Goal: Navigation & Orientation: Find specific page/section

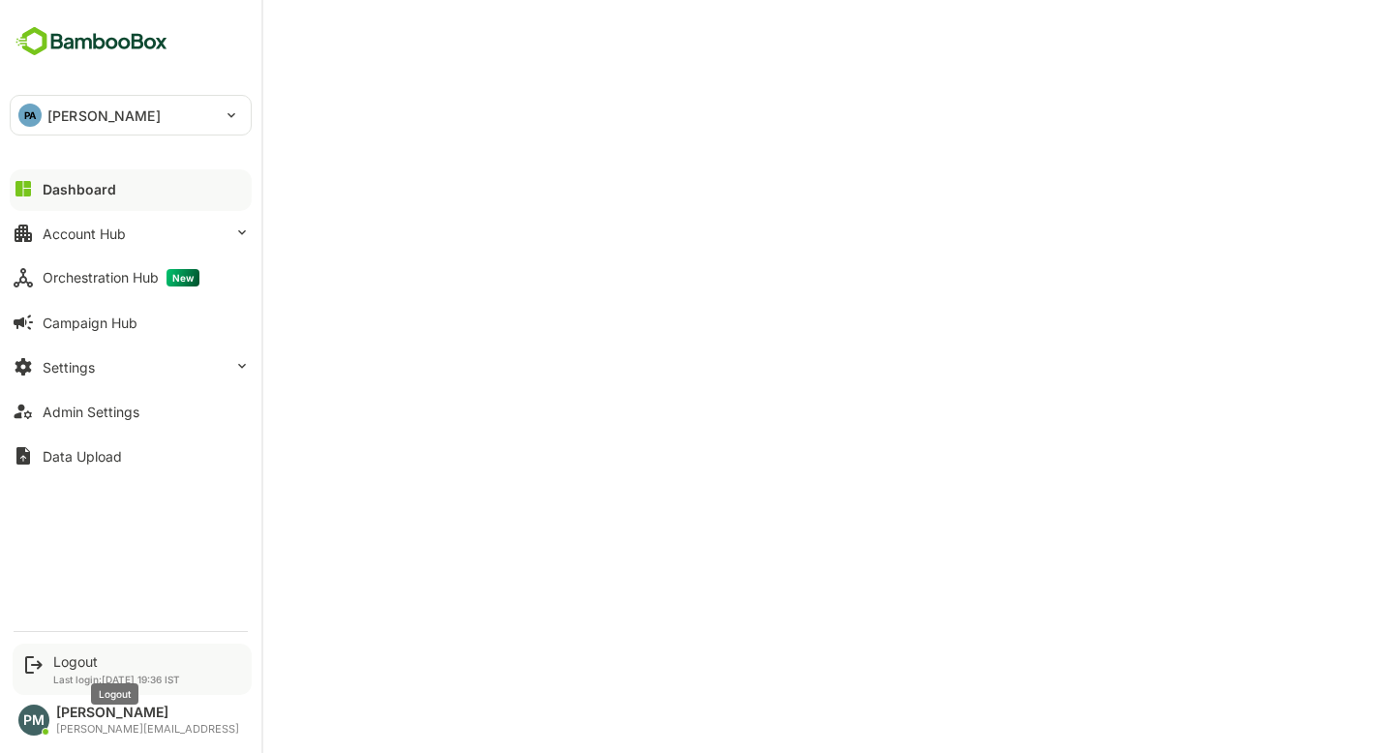
click at [61, 657] on div "Logout" at bounding box center [116, 661] width 127 height 16
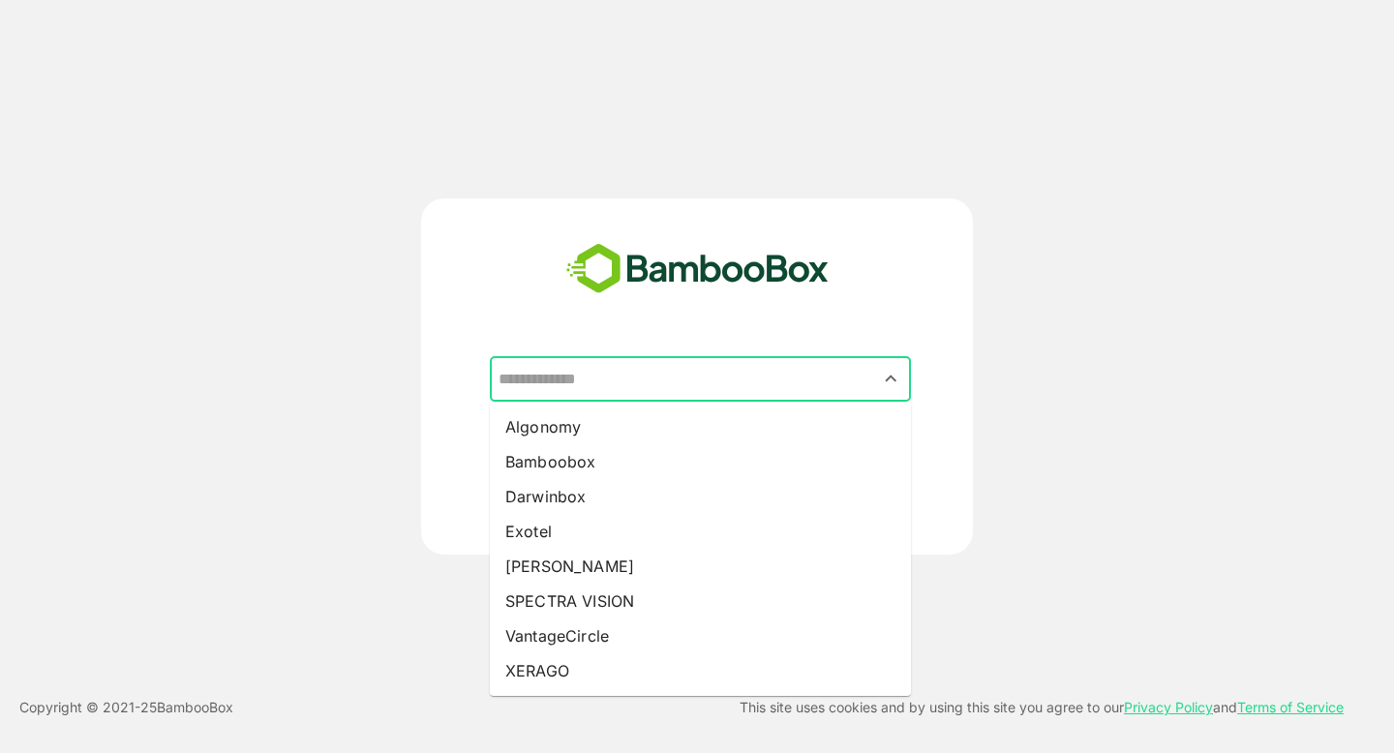
click at [700, 361] on input "text" at bounding box center [700, 379] width 413 height 37
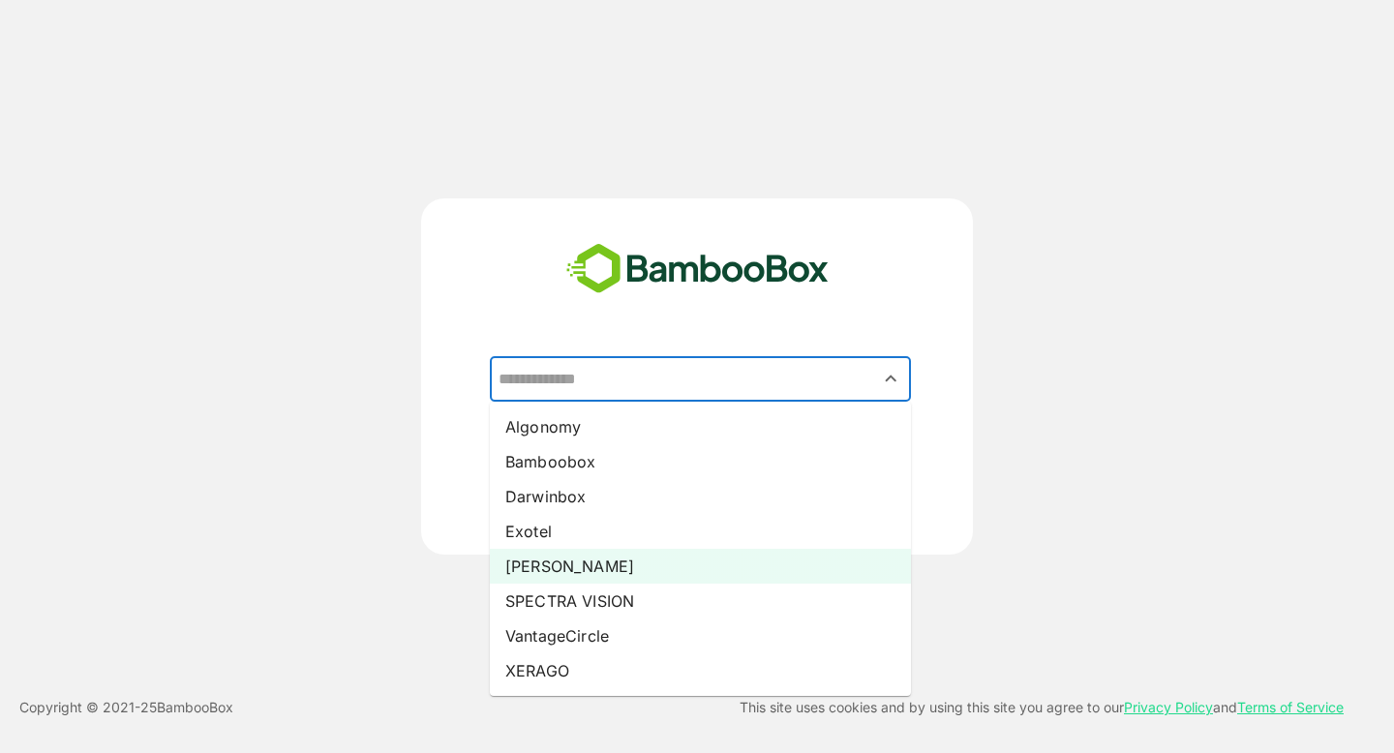
click at [596, 558] on li "Pando" at bounding box center [700, 566] width 421 height 35
type input "*****"
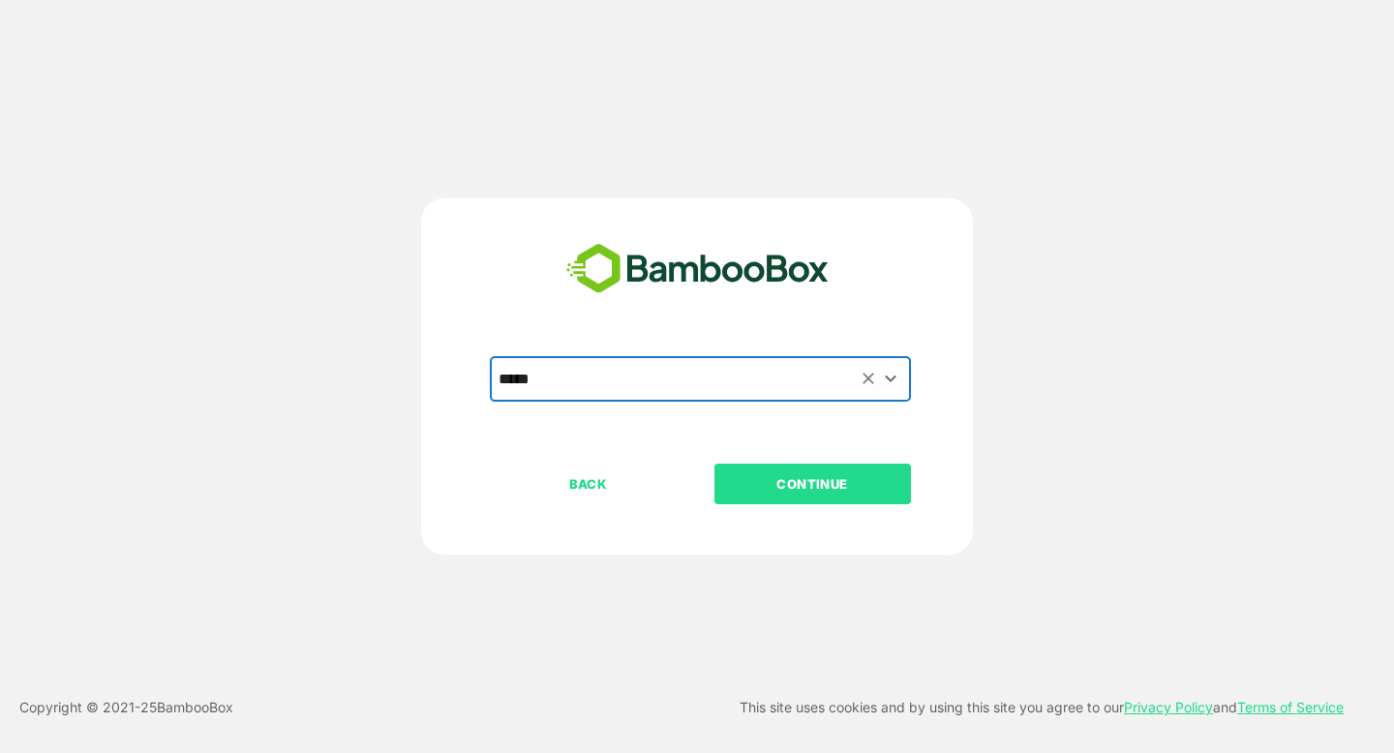
click at [743, 489] on p "CONTINUE" at bounding box center [812, 483] width 194 height 21
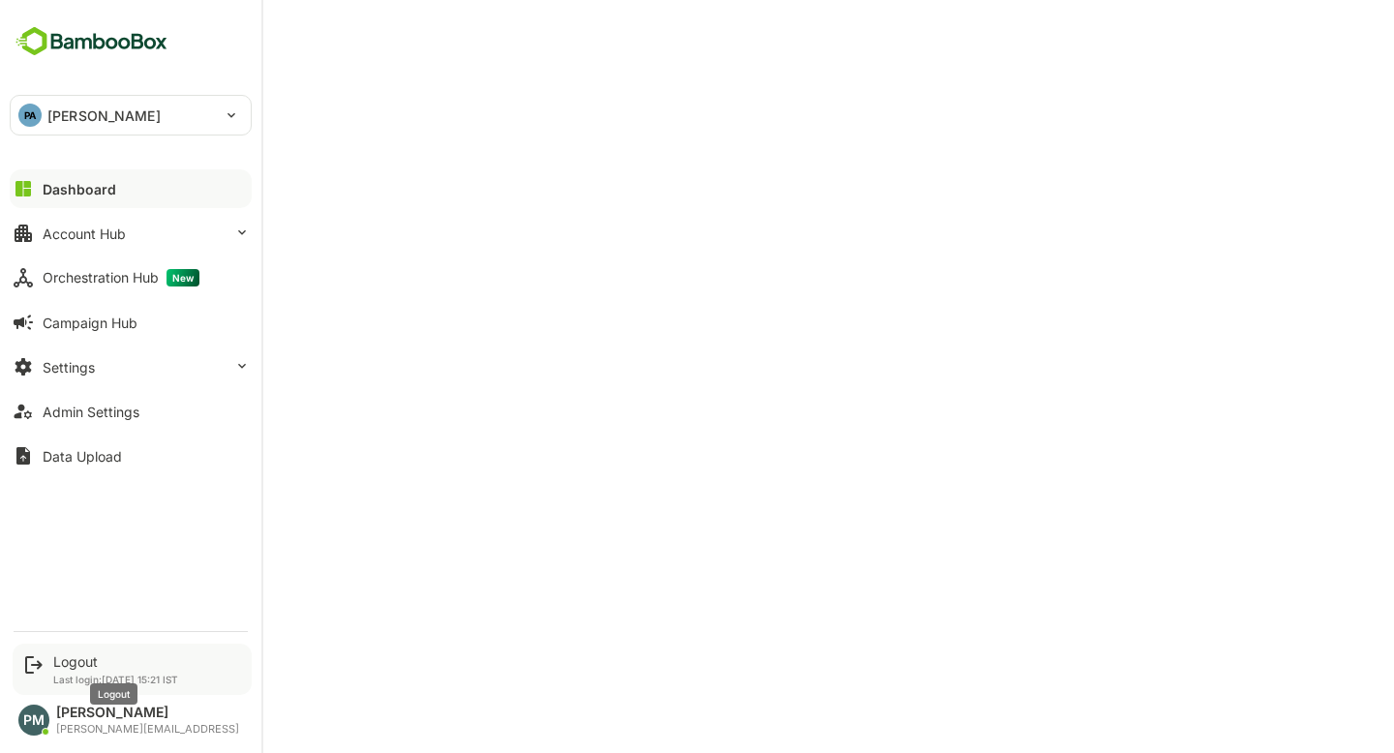
click at [83, 656] on div "Logout" at bounding box center [115, 661] width 125 height 16
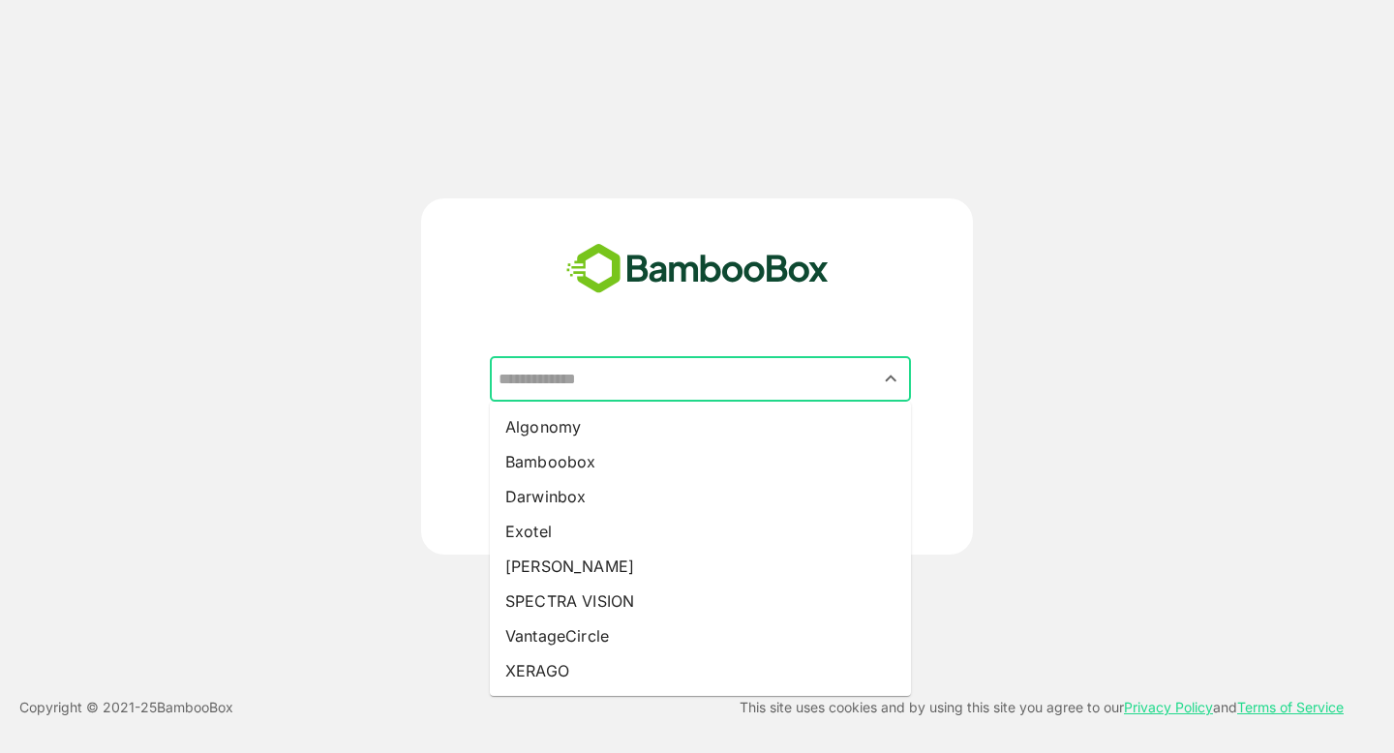
click at [570, 383] on input "text" at bounding box center [700, 379] width 413 height 37
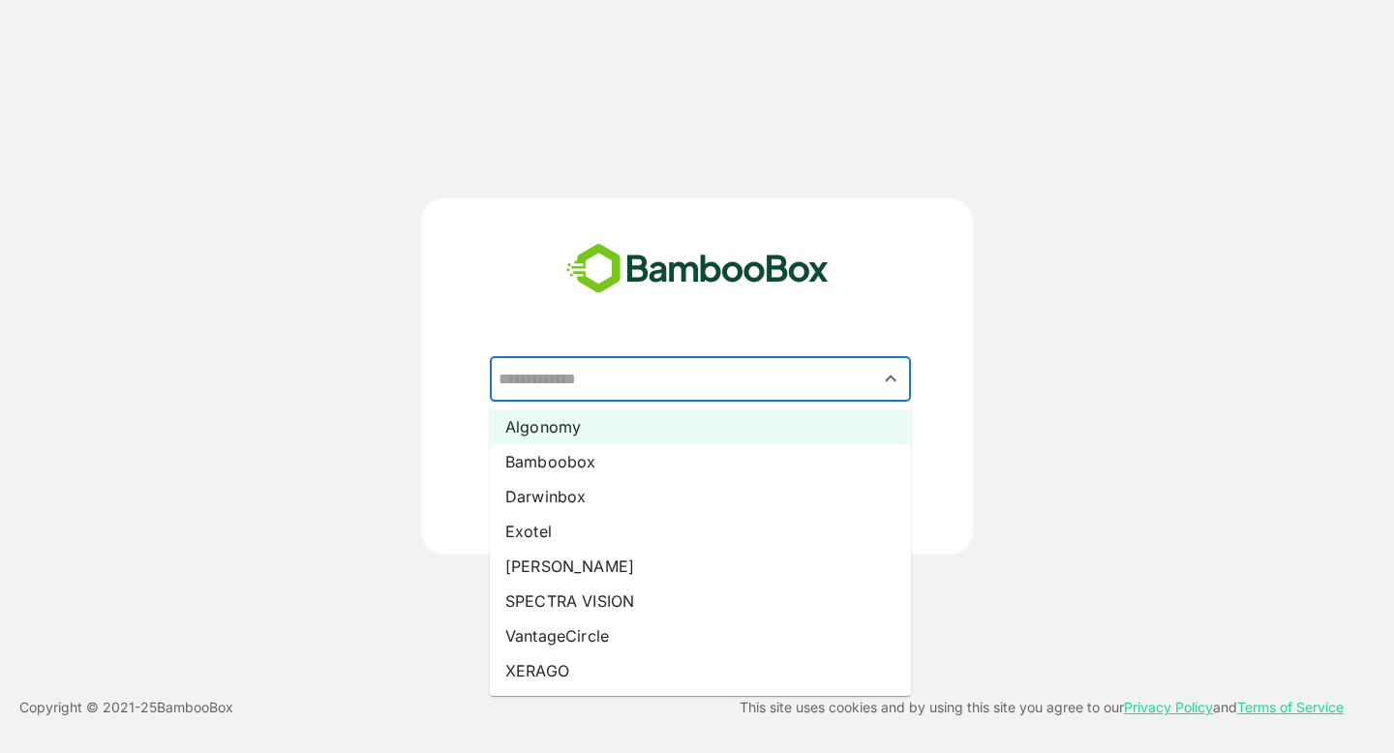
click at [592, 433] on li "Algonomy" at bounding box center [700, 427] width 421 height 35
type input "********"
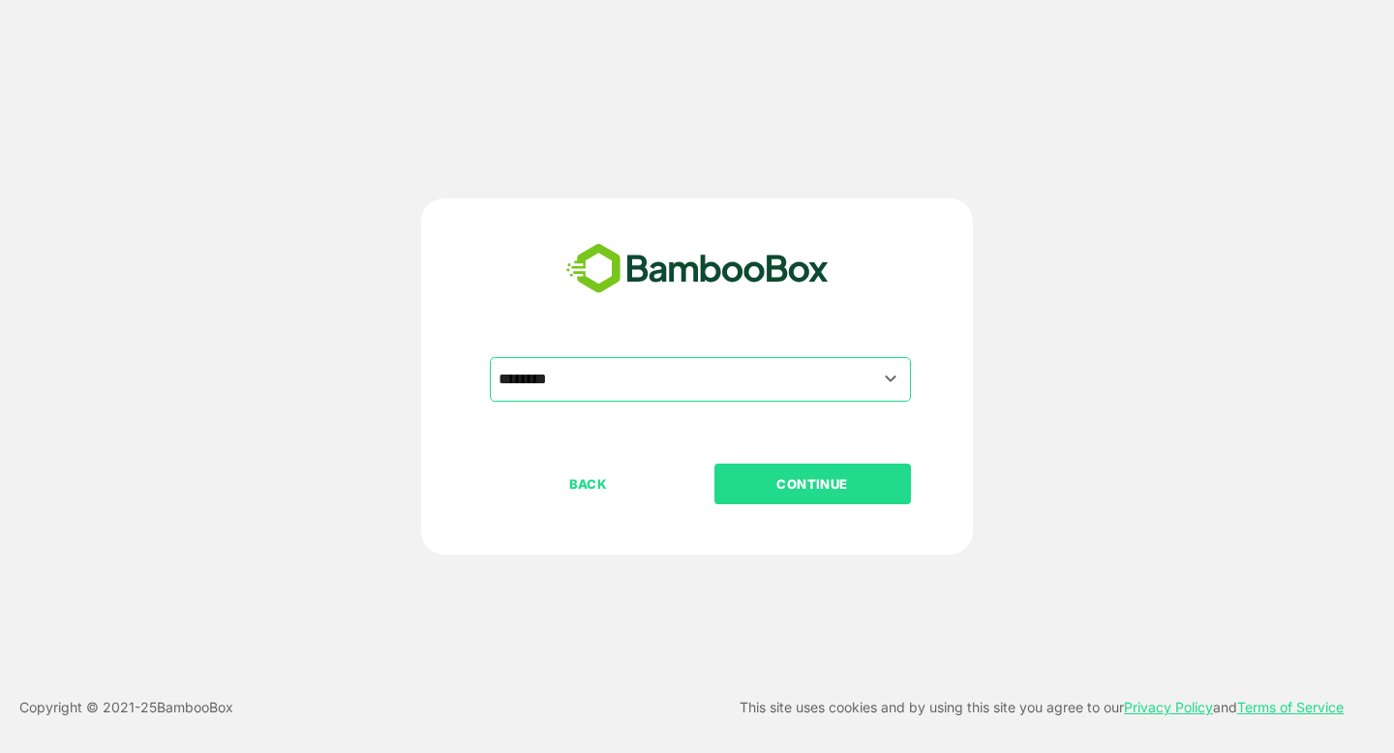
click at [804, 490] on p "CONTINUE" at bounding box center [812, 483] width 194 height 21
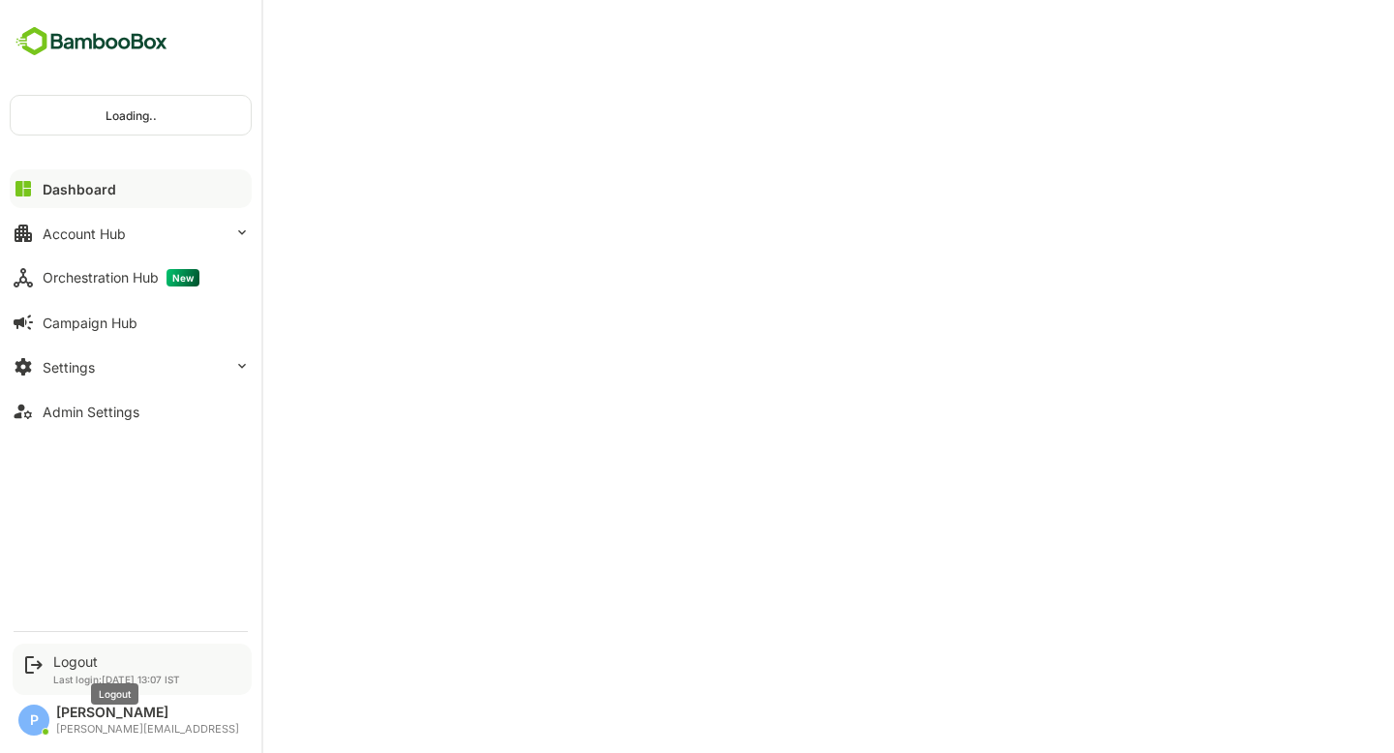
click at [58, 656] on div "Logout" at bounding box center [116, 661] width 127 height 16
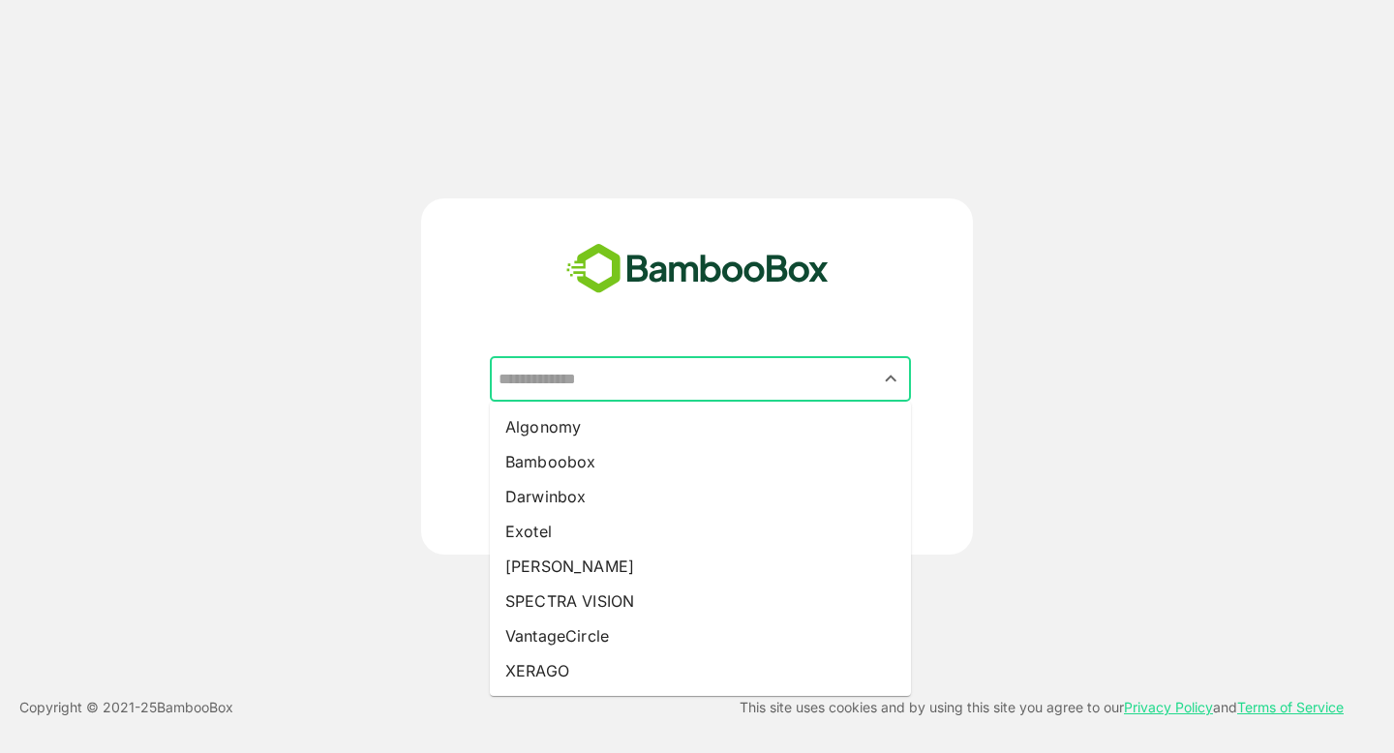
click at [531, 380] on input "text" at bounding box center [700, 379] width 413 height 37
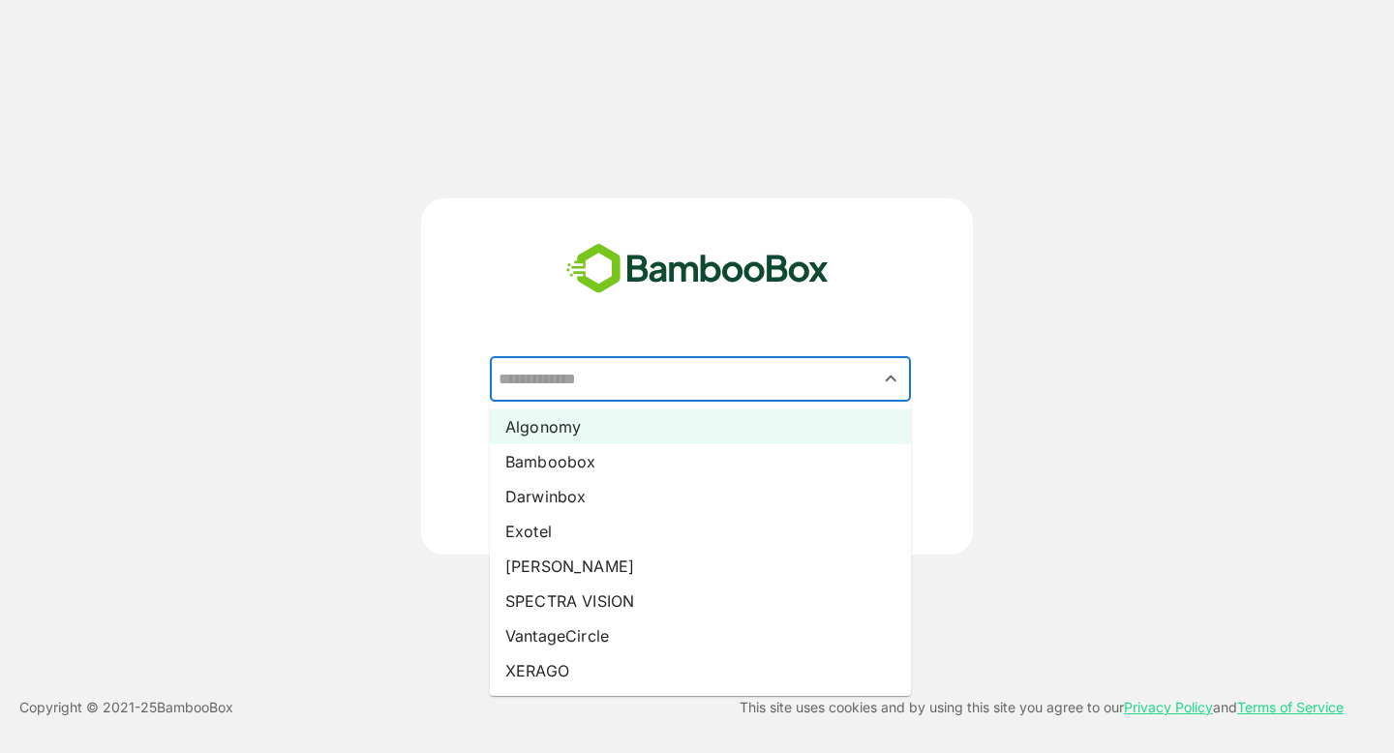
click at [575, 428] on li "Algonomy" at bounding box center [700, 427] width 421 height 35
type input "********"
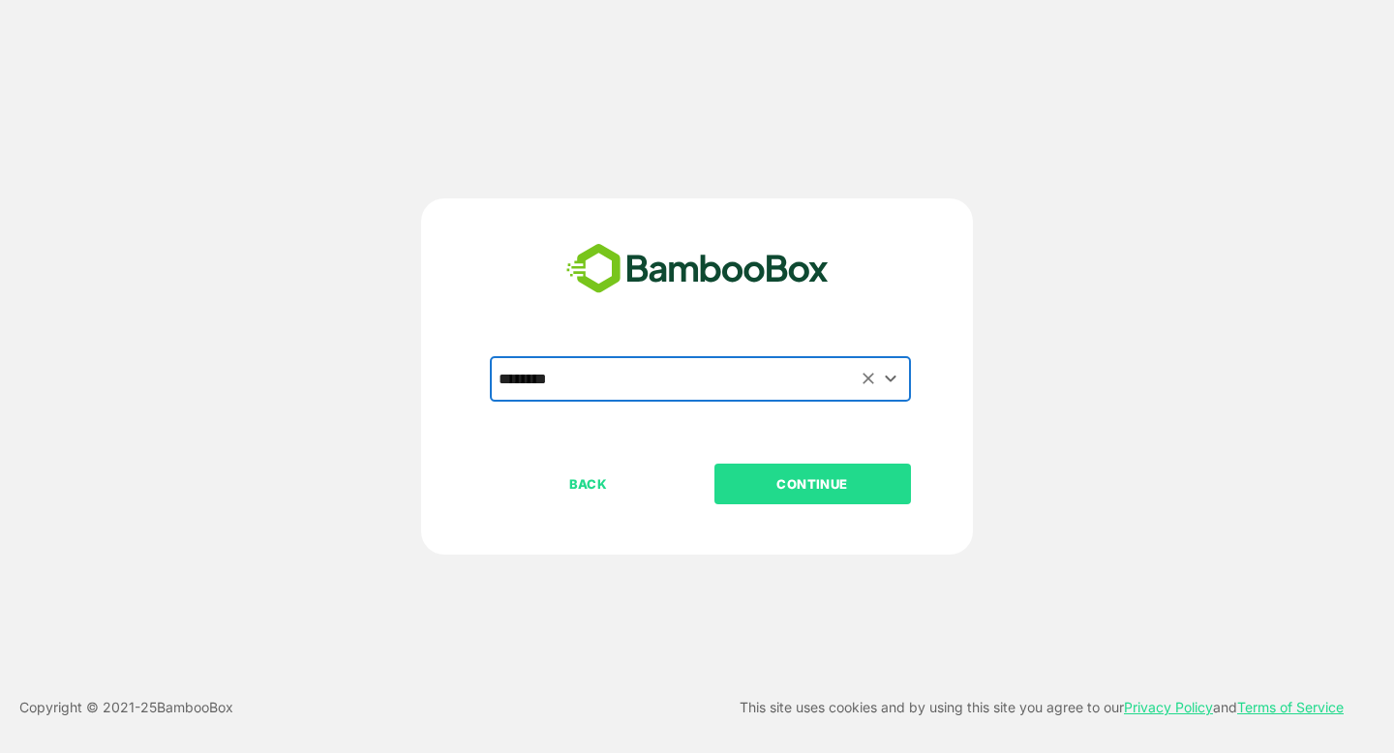
click at [778, 485] on p "CONTINUE" at bounding box center [812, 483] width 194 height 21
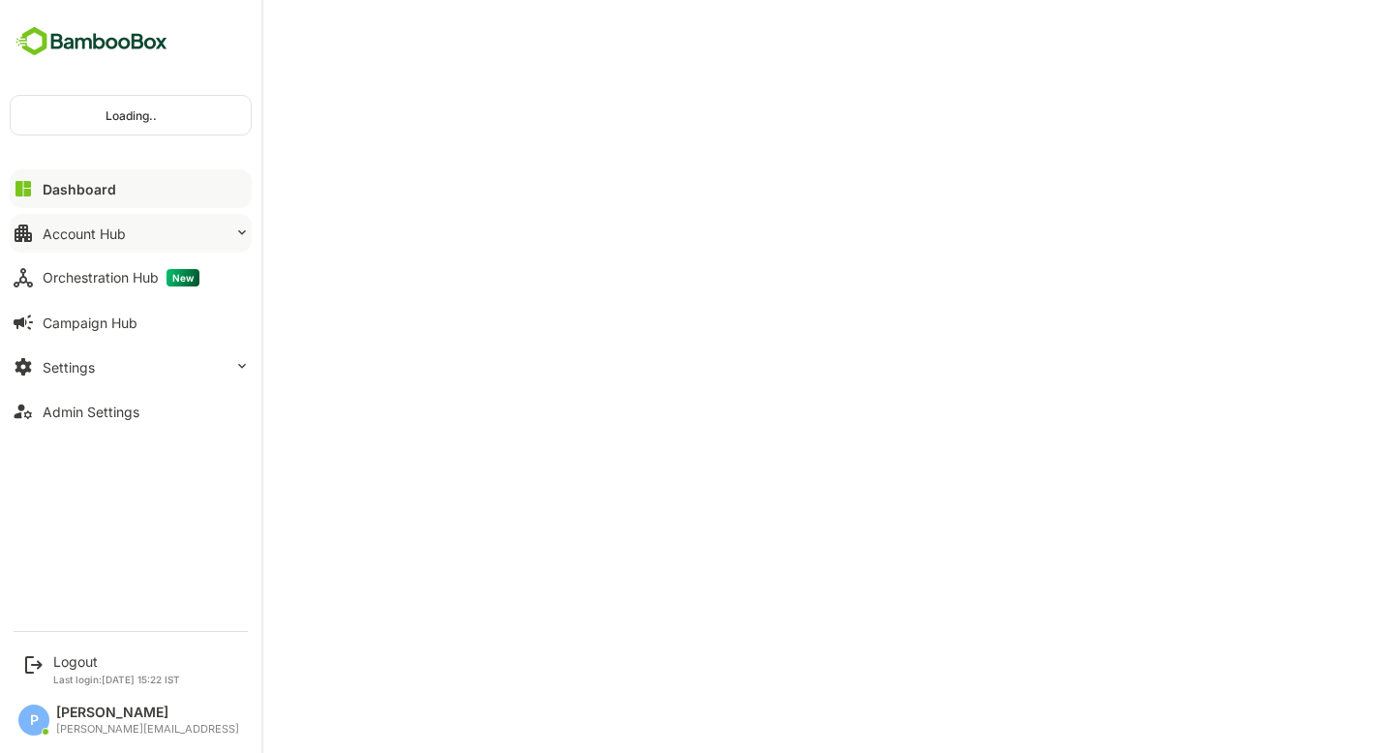
click at [149, 236] on button "Account Hub" at bounding box center [131, 233] width 242 height 39
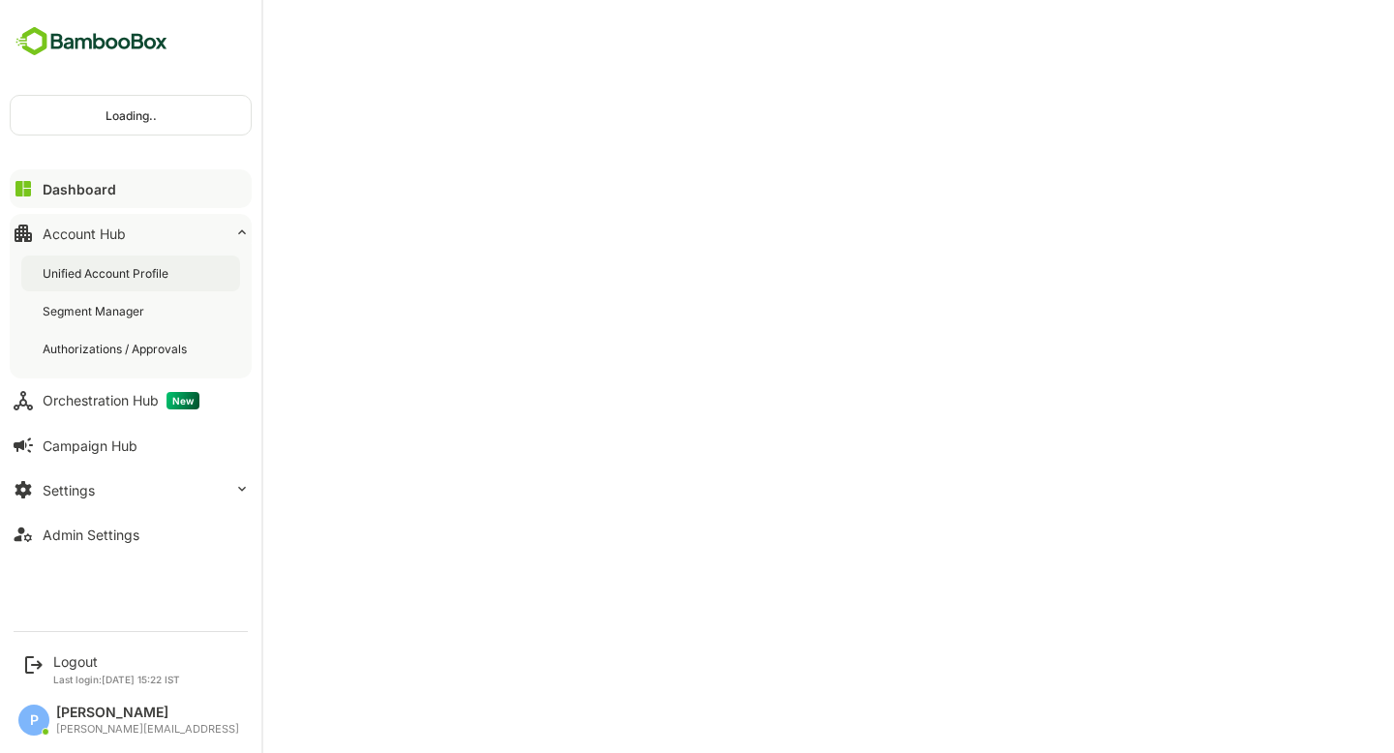
click at [156, 267] on div "Unified Account Profile" at bounding box center [108, 273] width 130 height 16
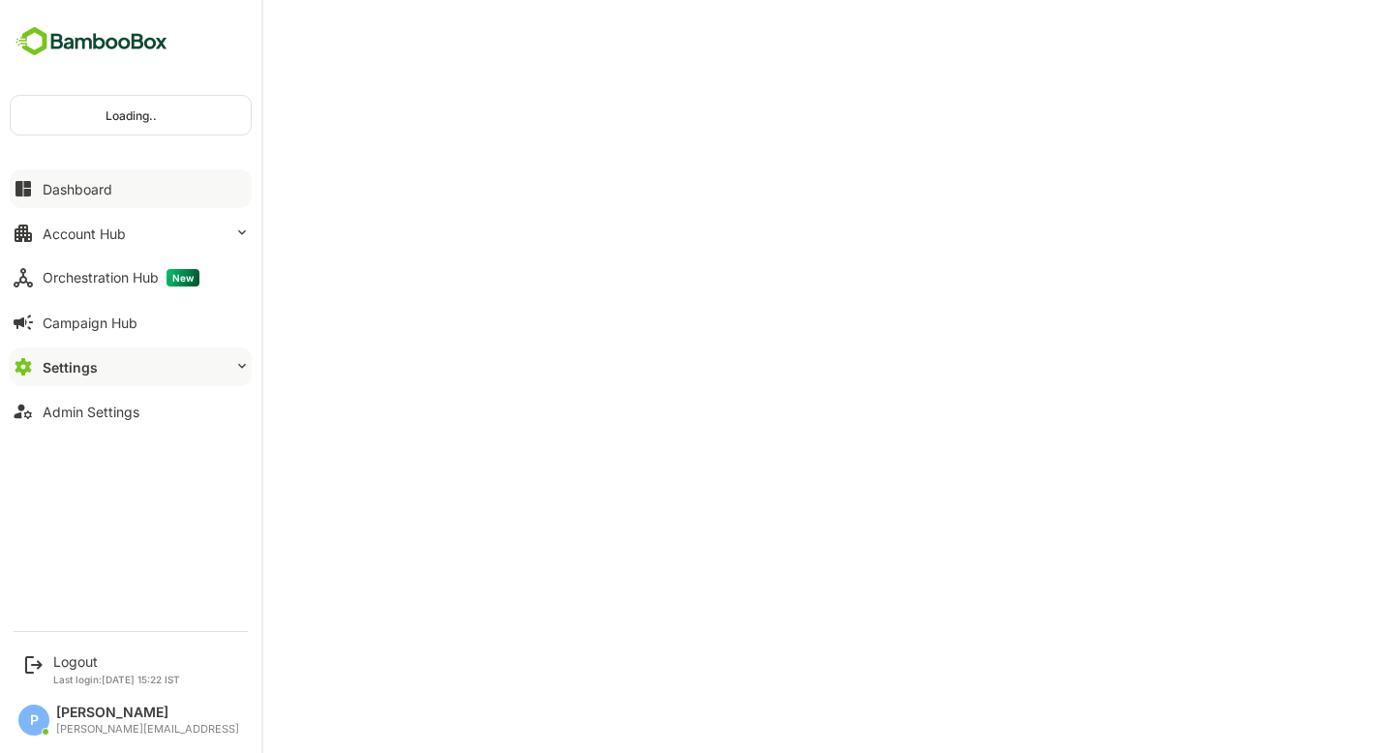
click at [121, 192] on button "Dashboard" at bounding box center [131, 188] width 242 height 39
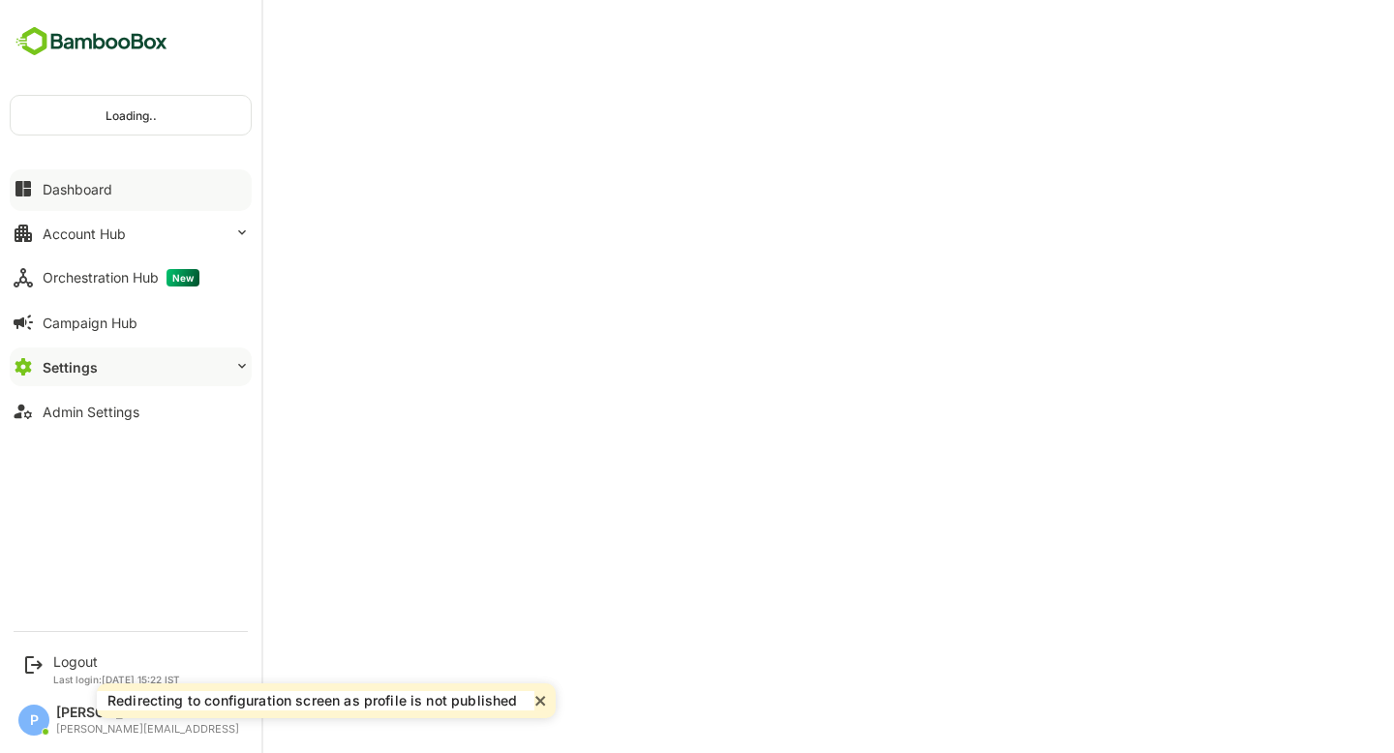
click at [121, 192] on button "Dashboard" at bounding box center [131, 188] width 242 height 39
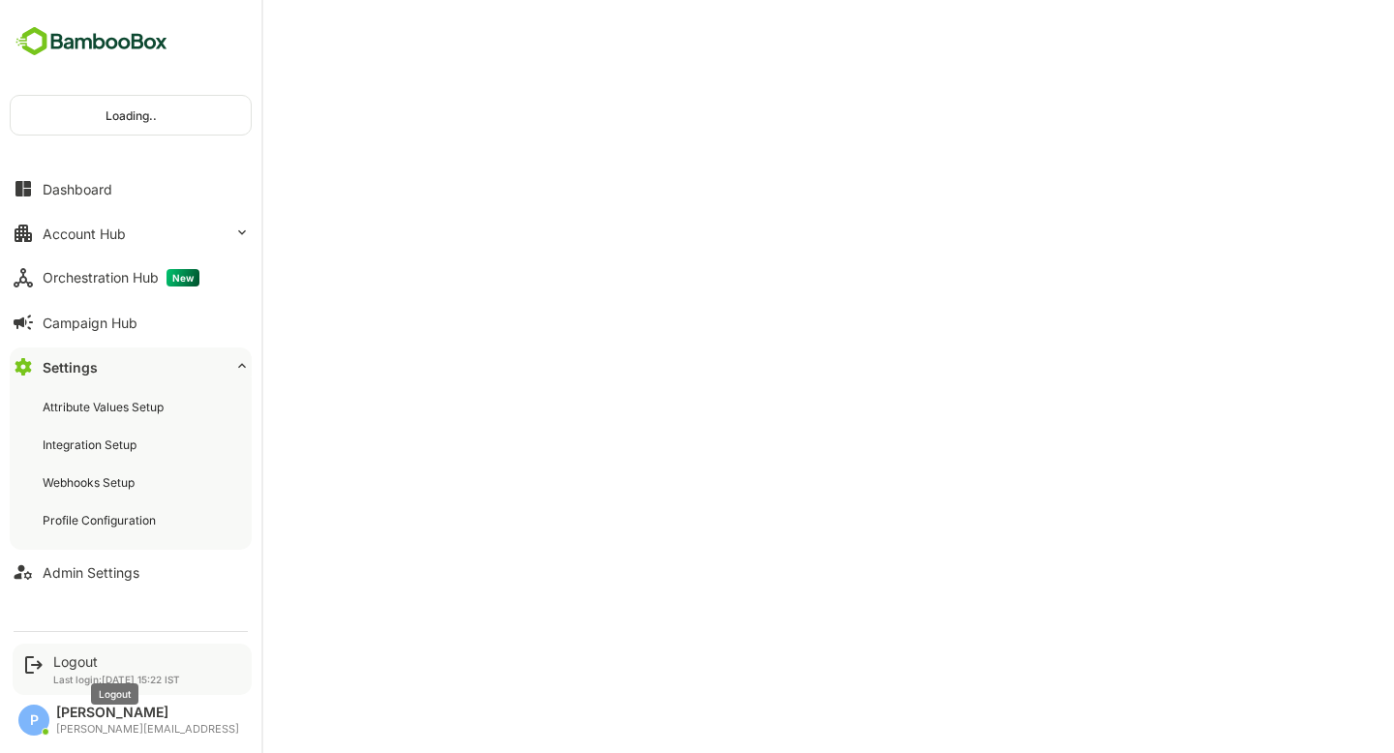
click at [102, 663] on div "Logout" at bounding box center [116, 661] width 127 height 16
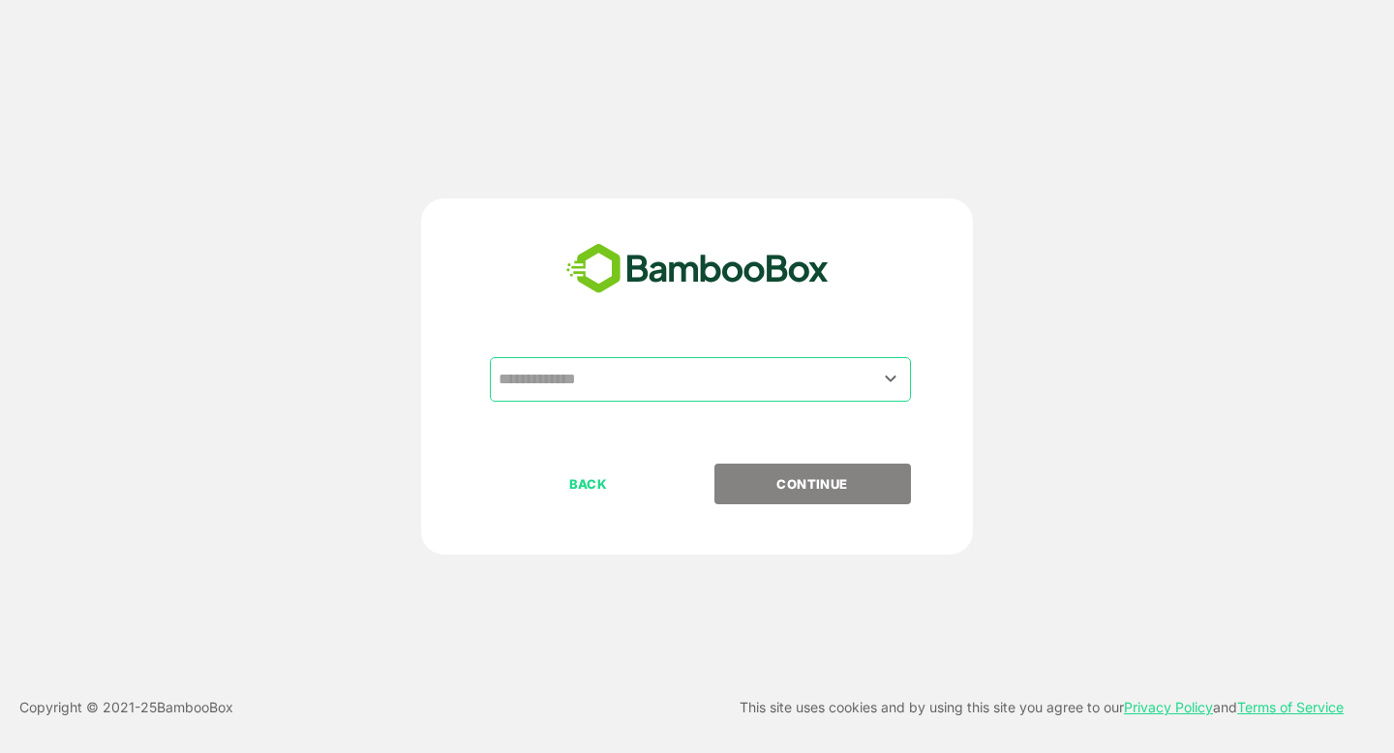
click at [579, 388] on input "text" at bounding box center [700, 379] width 413 height 37
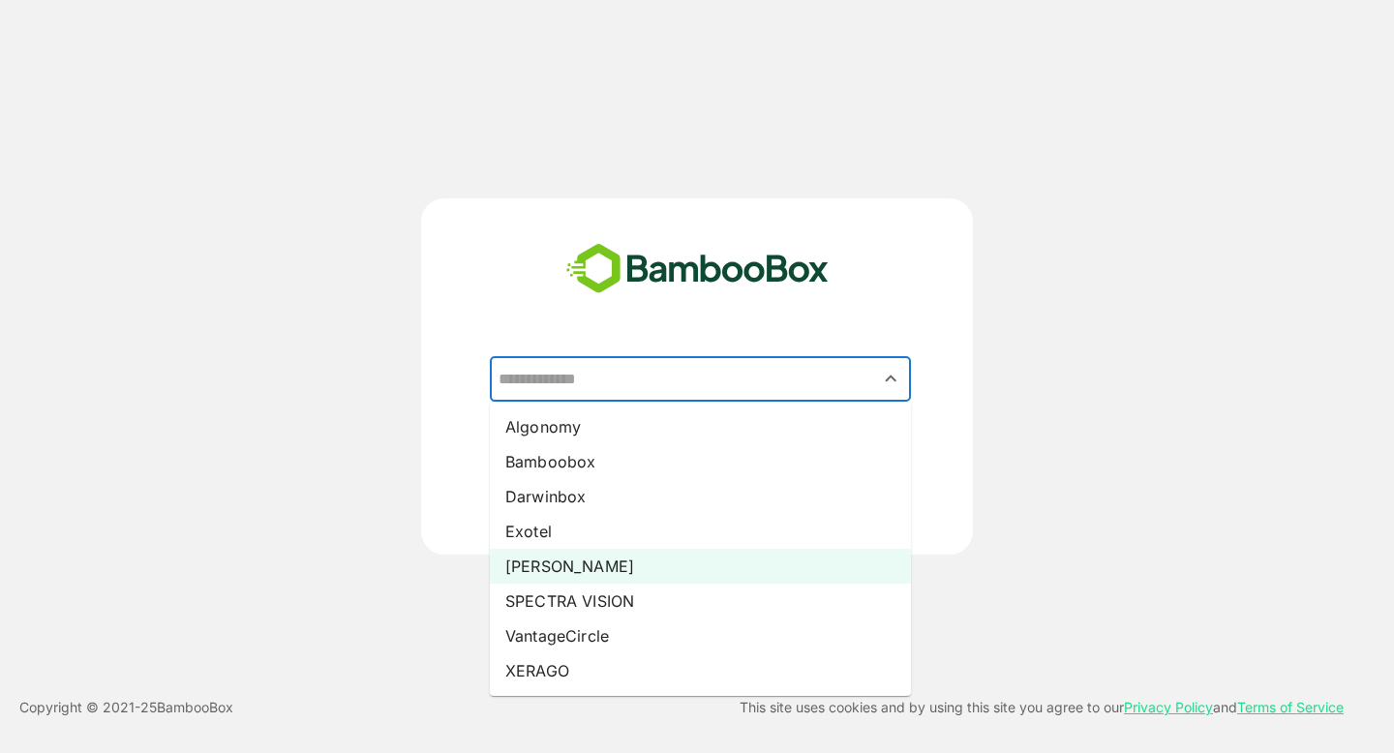
click at [592, 569] on li "[PERSON_NAME]" at bounding box center [700, 566] width 421 height 35
type input "*****"
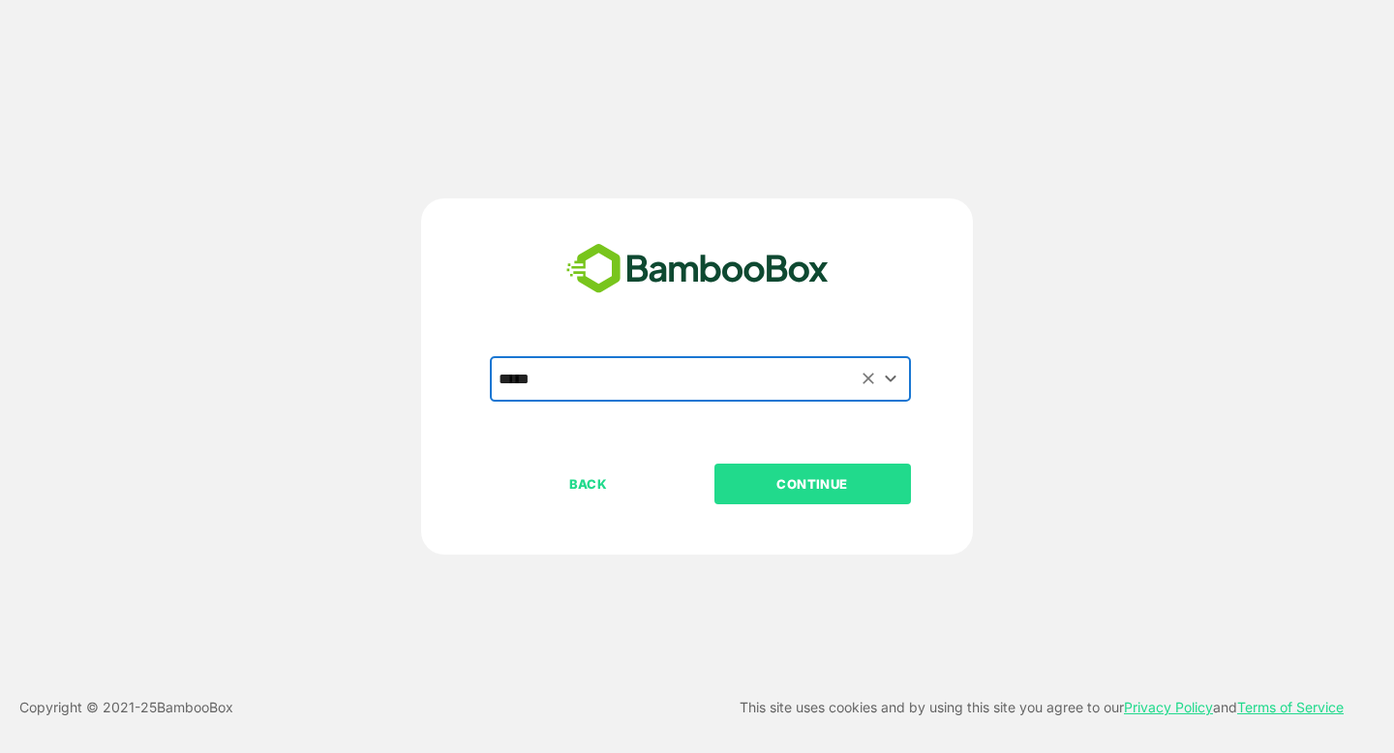
click at [779, 481] on p "CONTINUE" at bounding box center [812, 483] width 194 height 21
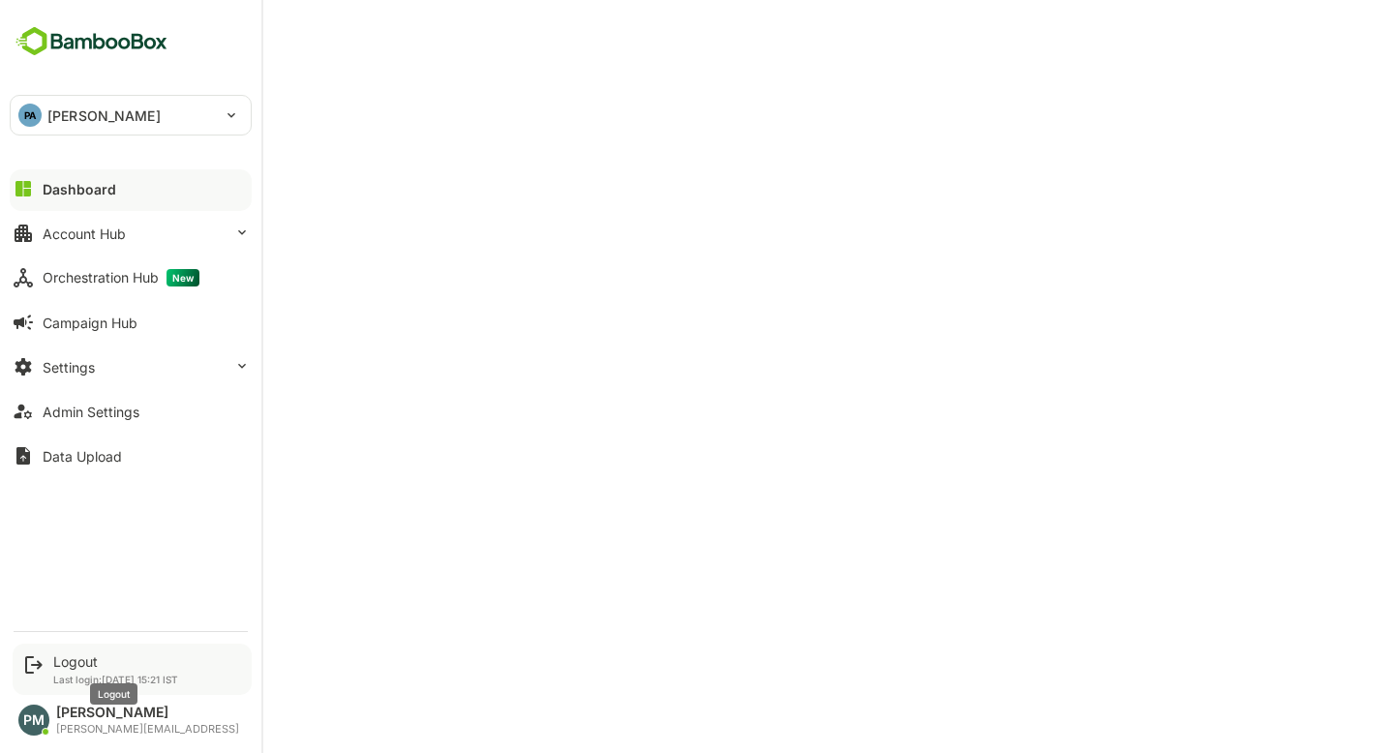
click at [100, 657] on div "Logout" at bounding box center [115, 661] width 125 height 16
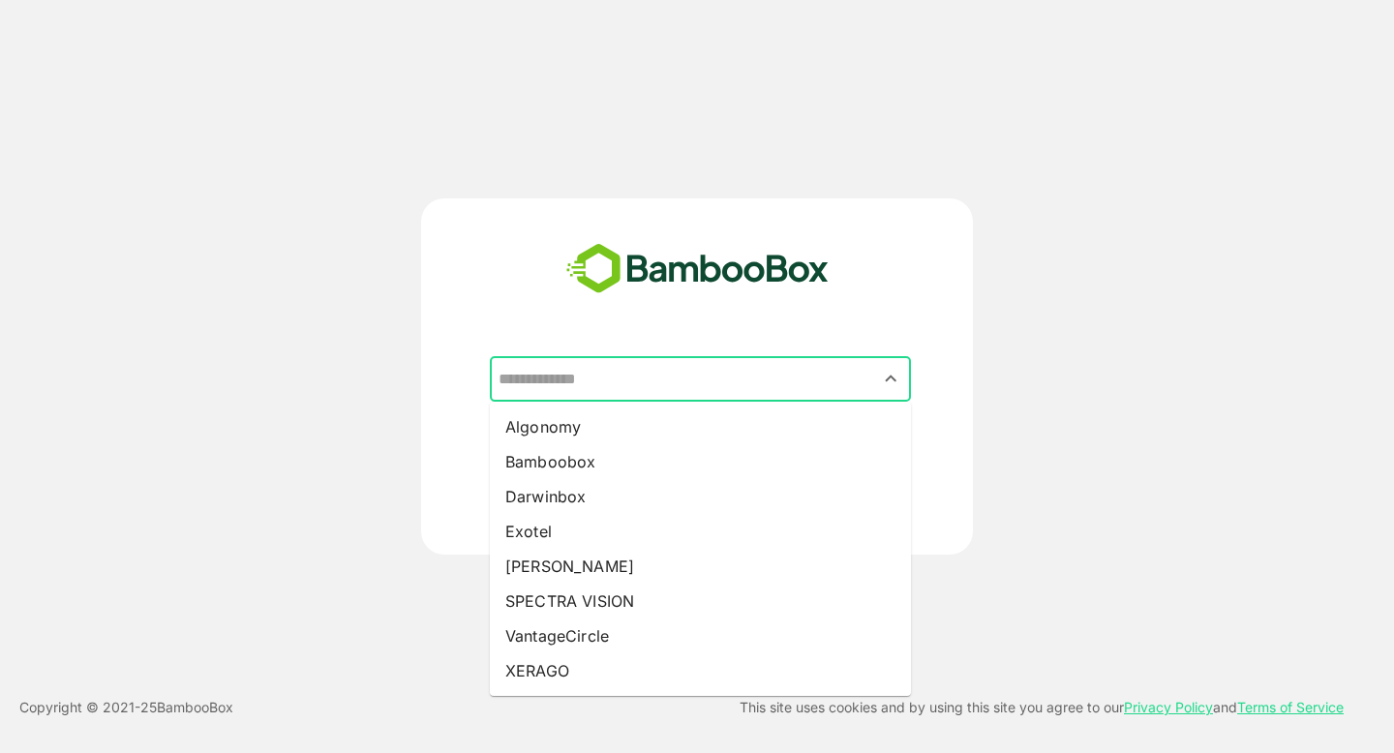
click at [552, 376] on input "text" at bounding box center [700, 379] width 413 height 37
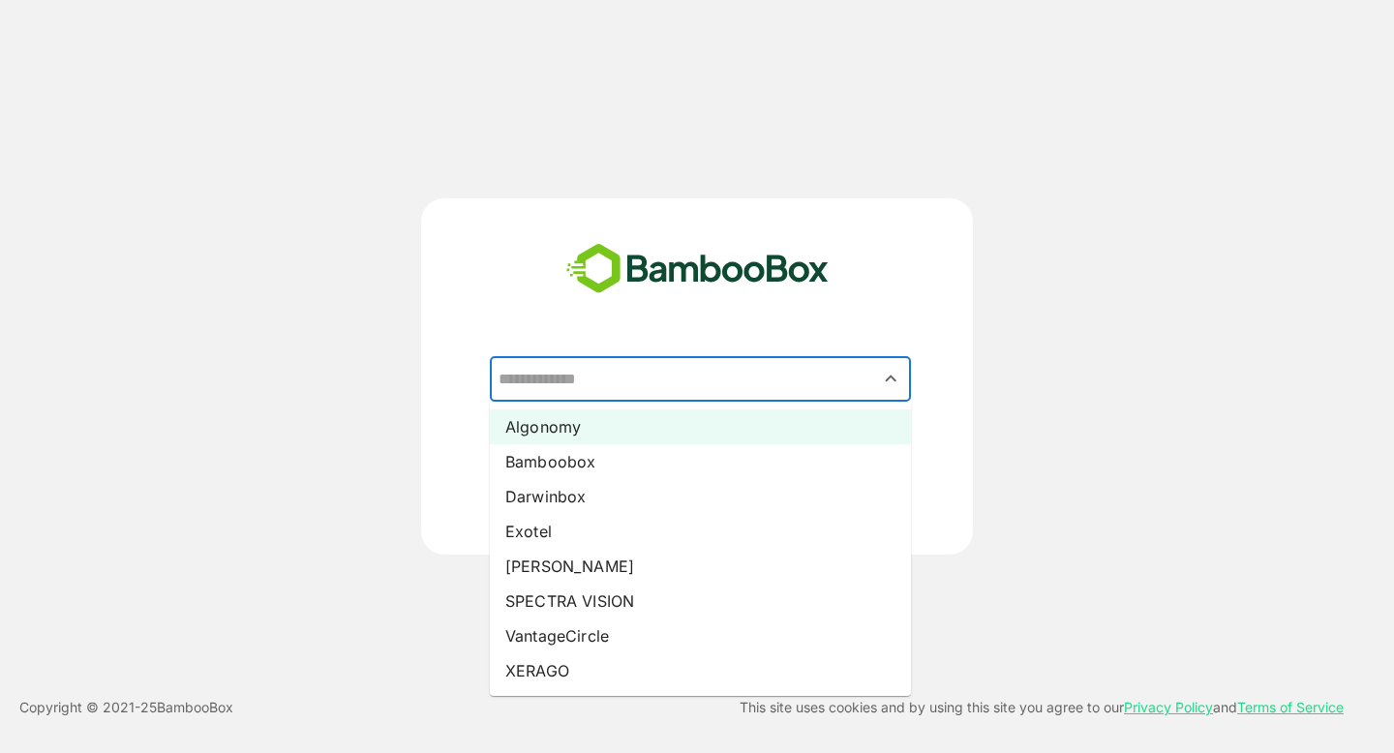
click at [566, 421] on li "Algonomy" at bounding box center [700, 427] width 421 height 35
type input "********"
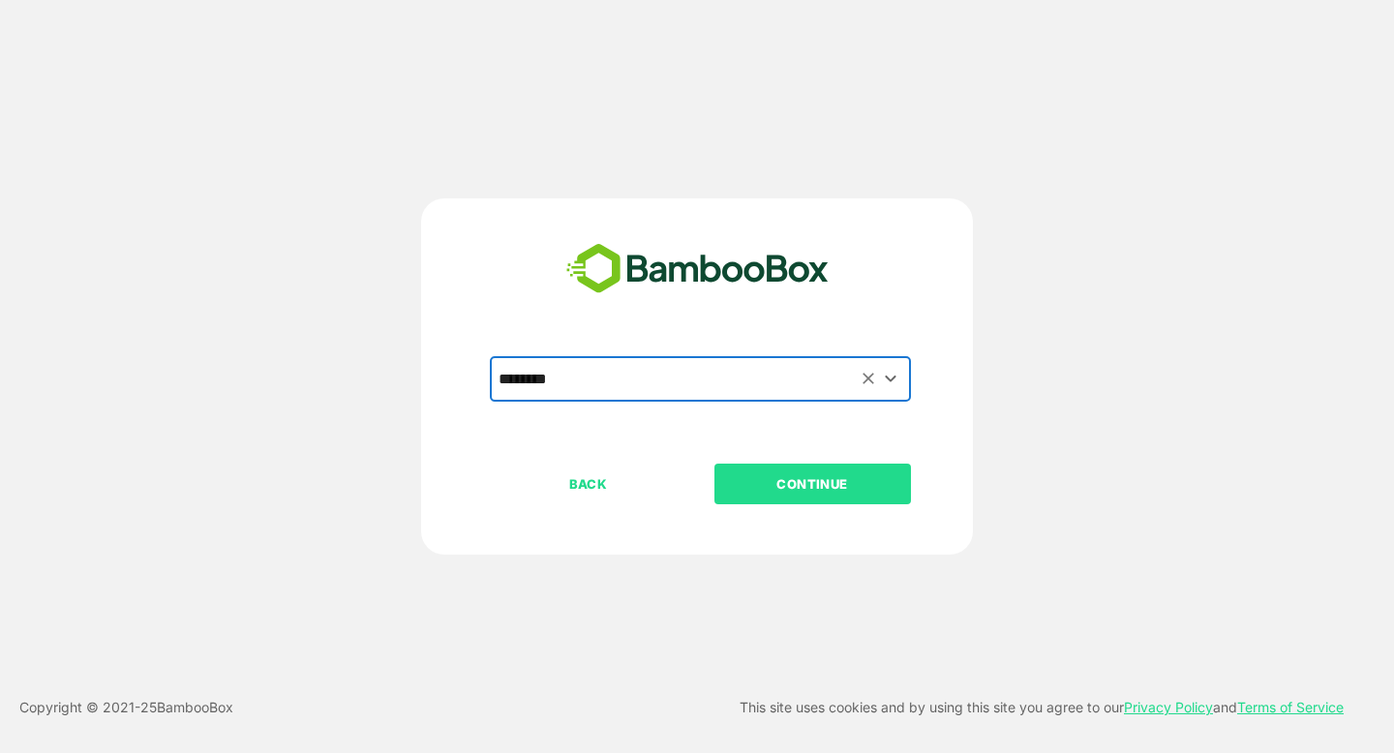
click at [799, 484] on p "CONTINUE" at bounding box center [812, 483] width 194 height 21
